Goal: Find specific page/section

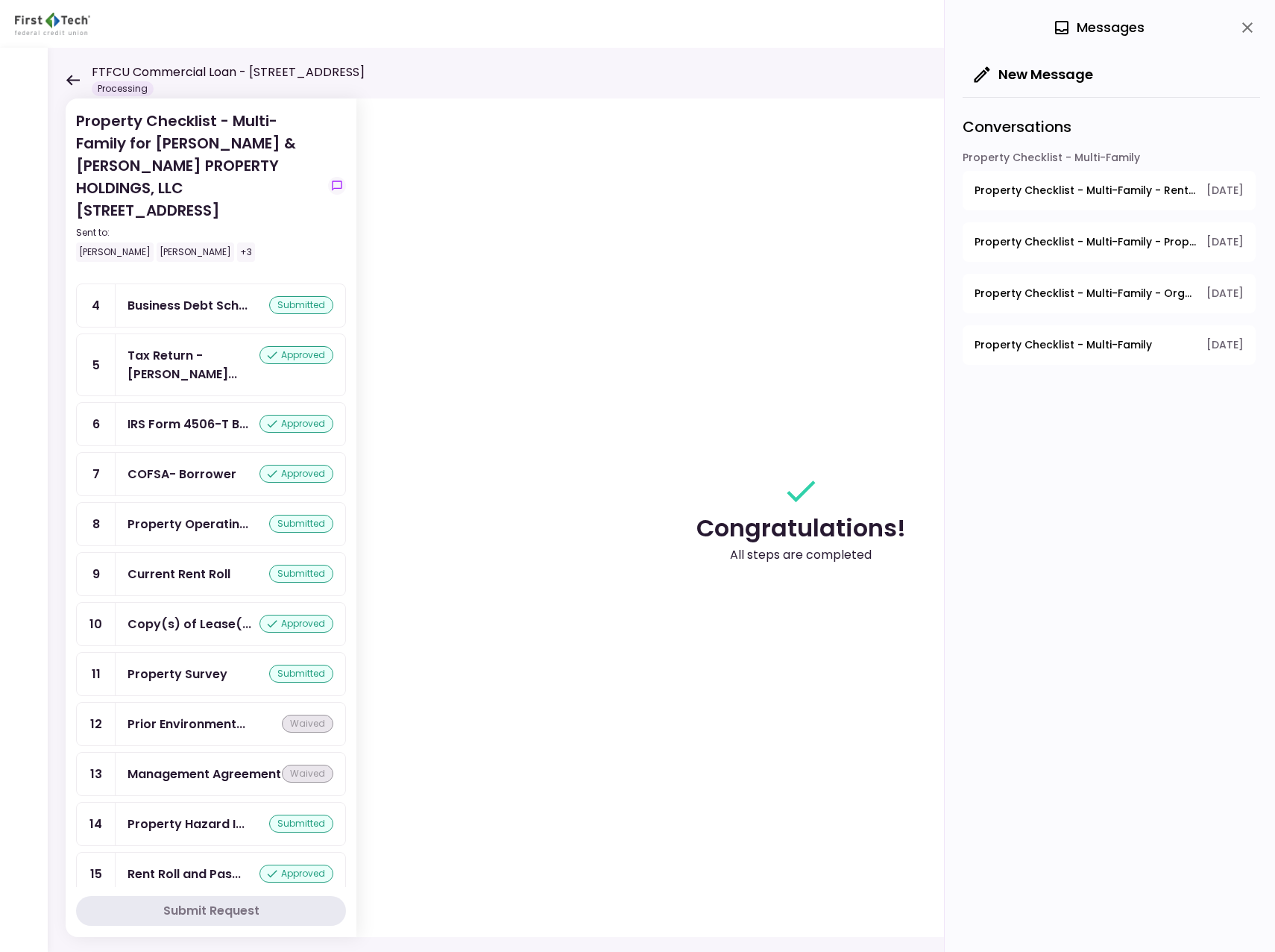
scroll to position [156, 0]
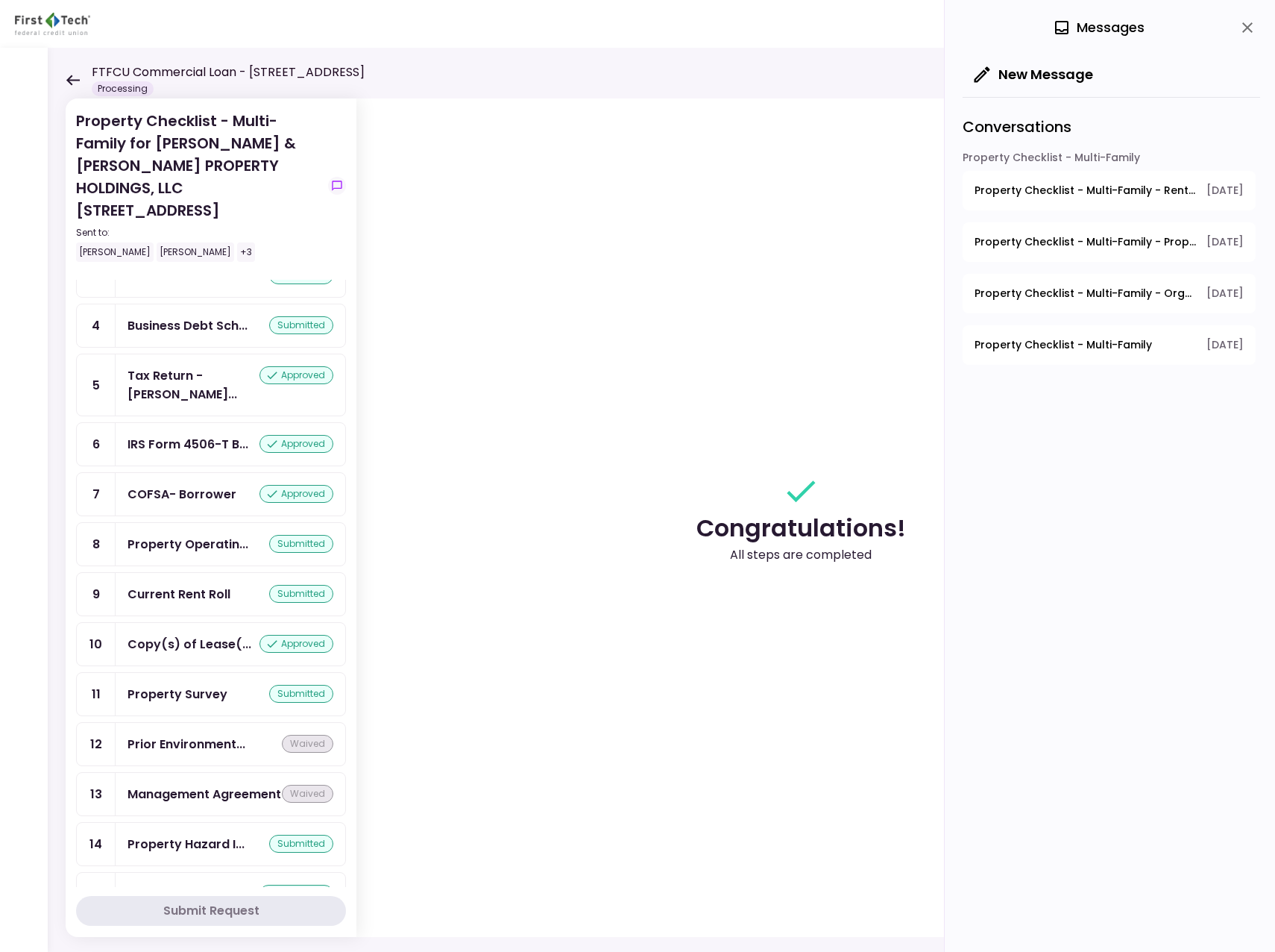
click at [70, 82] on icon at bounding box center [72, 80] width 14 height 10
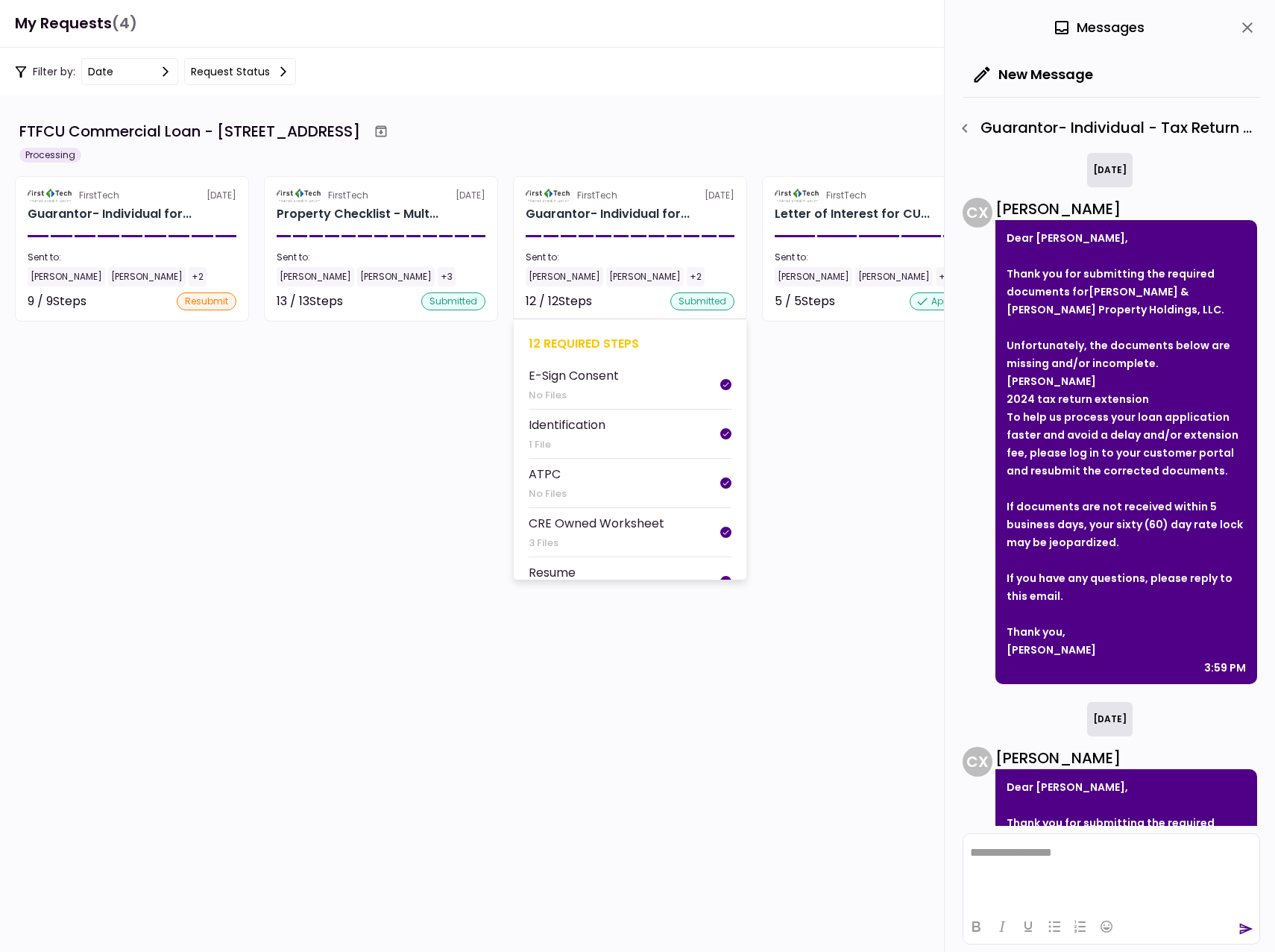
scroll to position [378, 0]
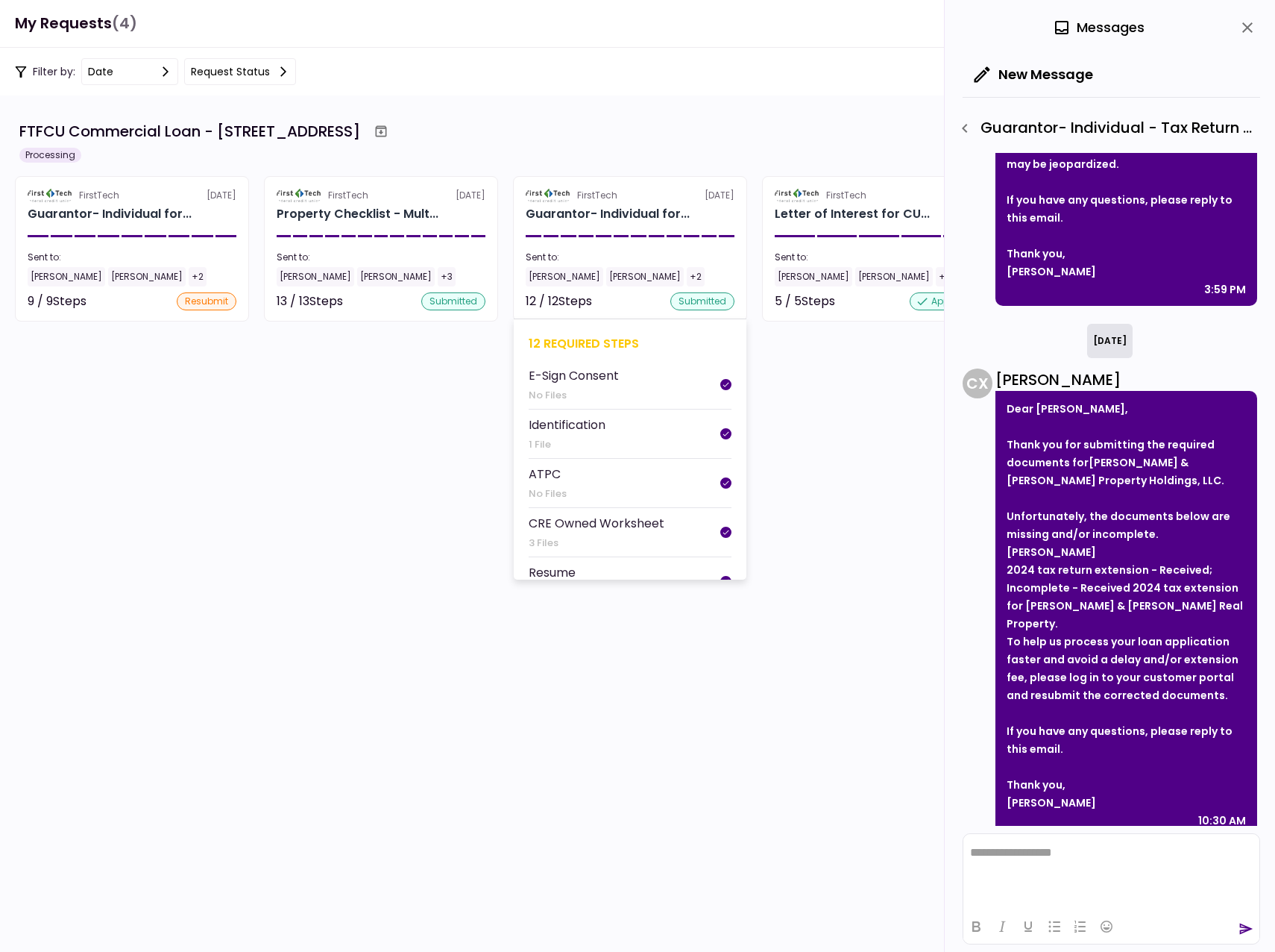
click at [557, 299] on div "12 / 12 Steps" at bounding box center [559, 301] width 66 height 18
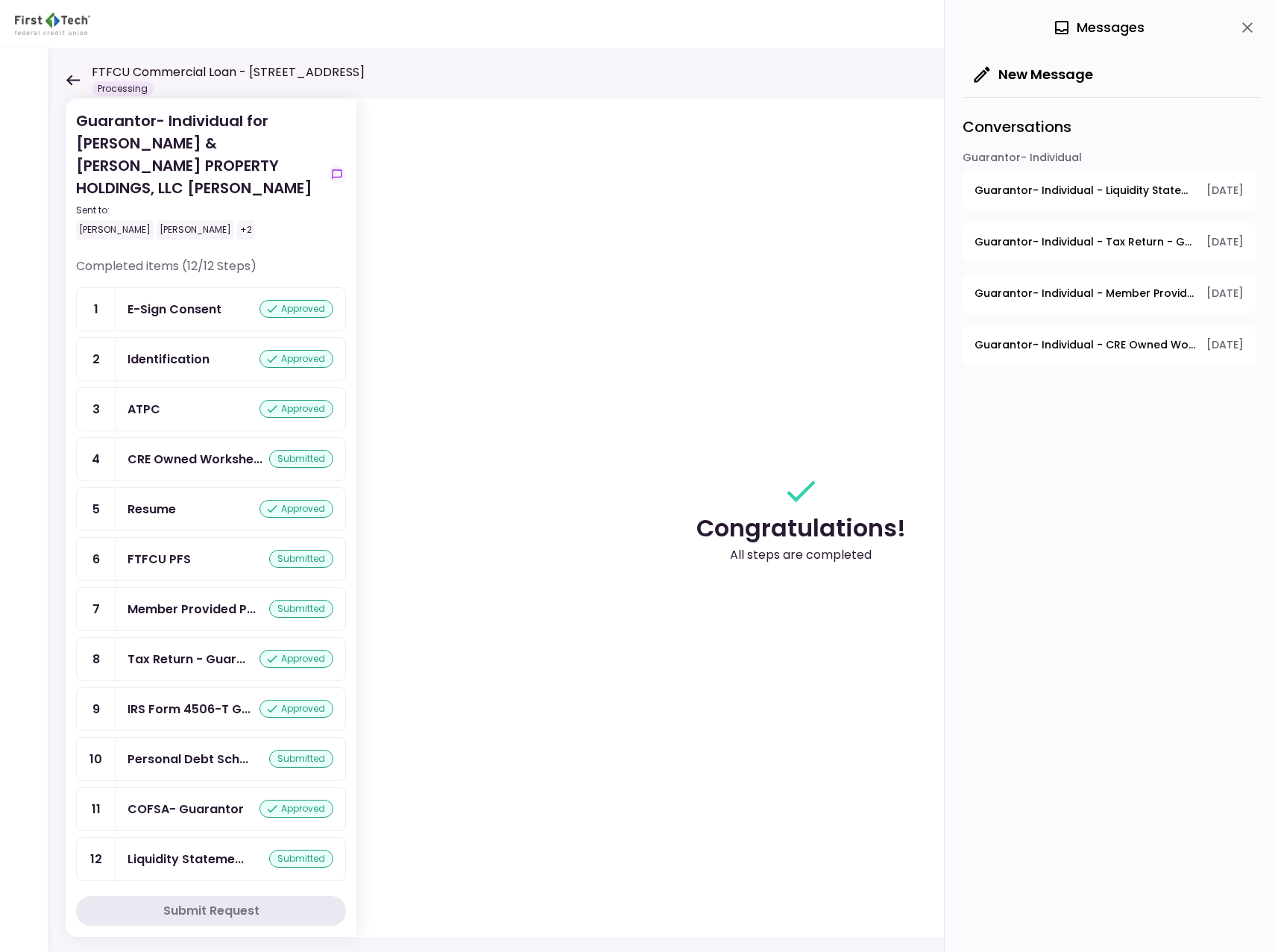
click at [70, 75] on icon at bounding box center [72, 80] width 14 height 11
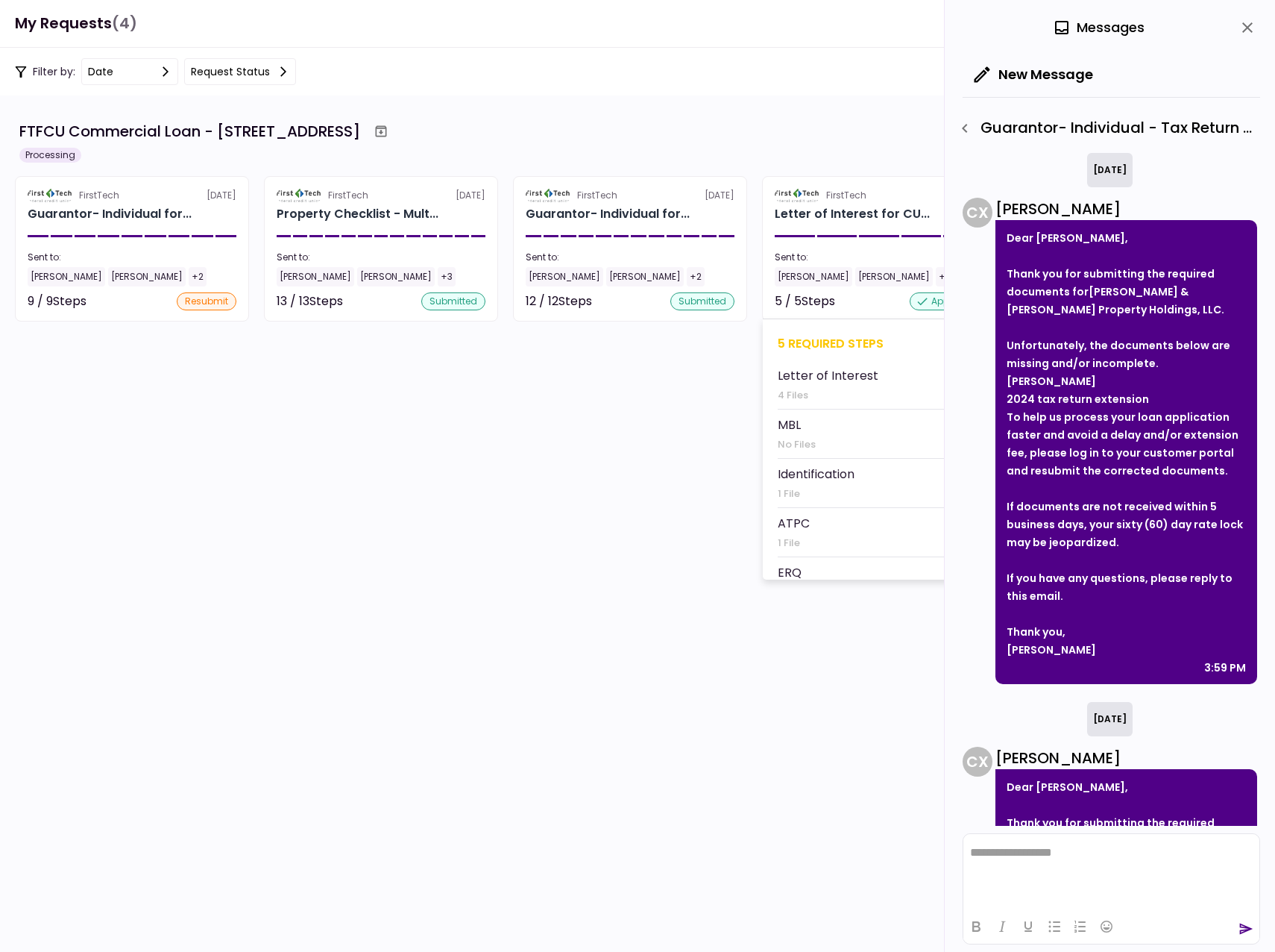
scroll to position [378, 0]
